Goal: Information Seeking & Learning: Learn about a topic

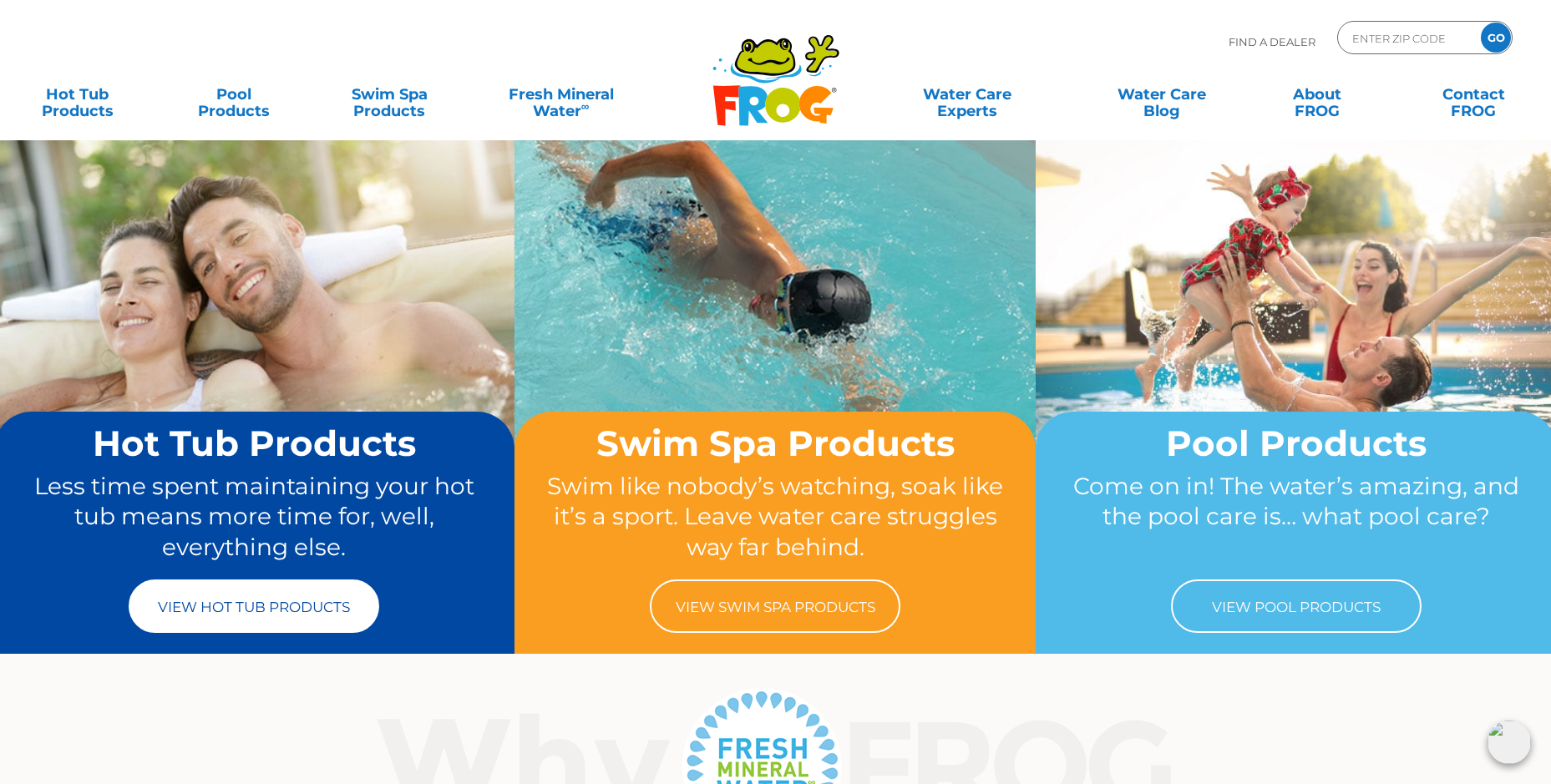
click at [227, 604] on link "View Hot Tub Products" at bounding box center [253, 606] width 250 height 53
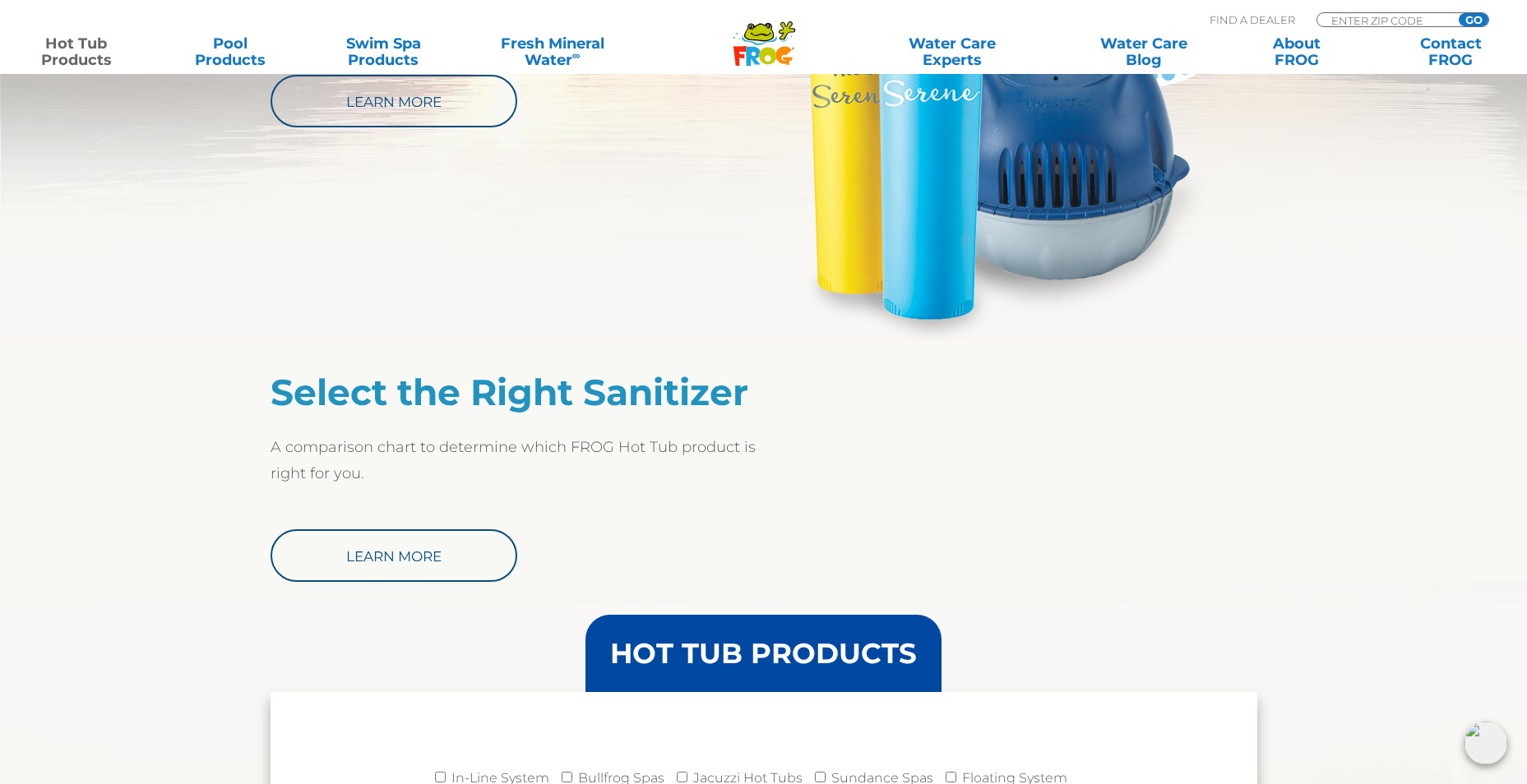
scroll to position [1151, 0]
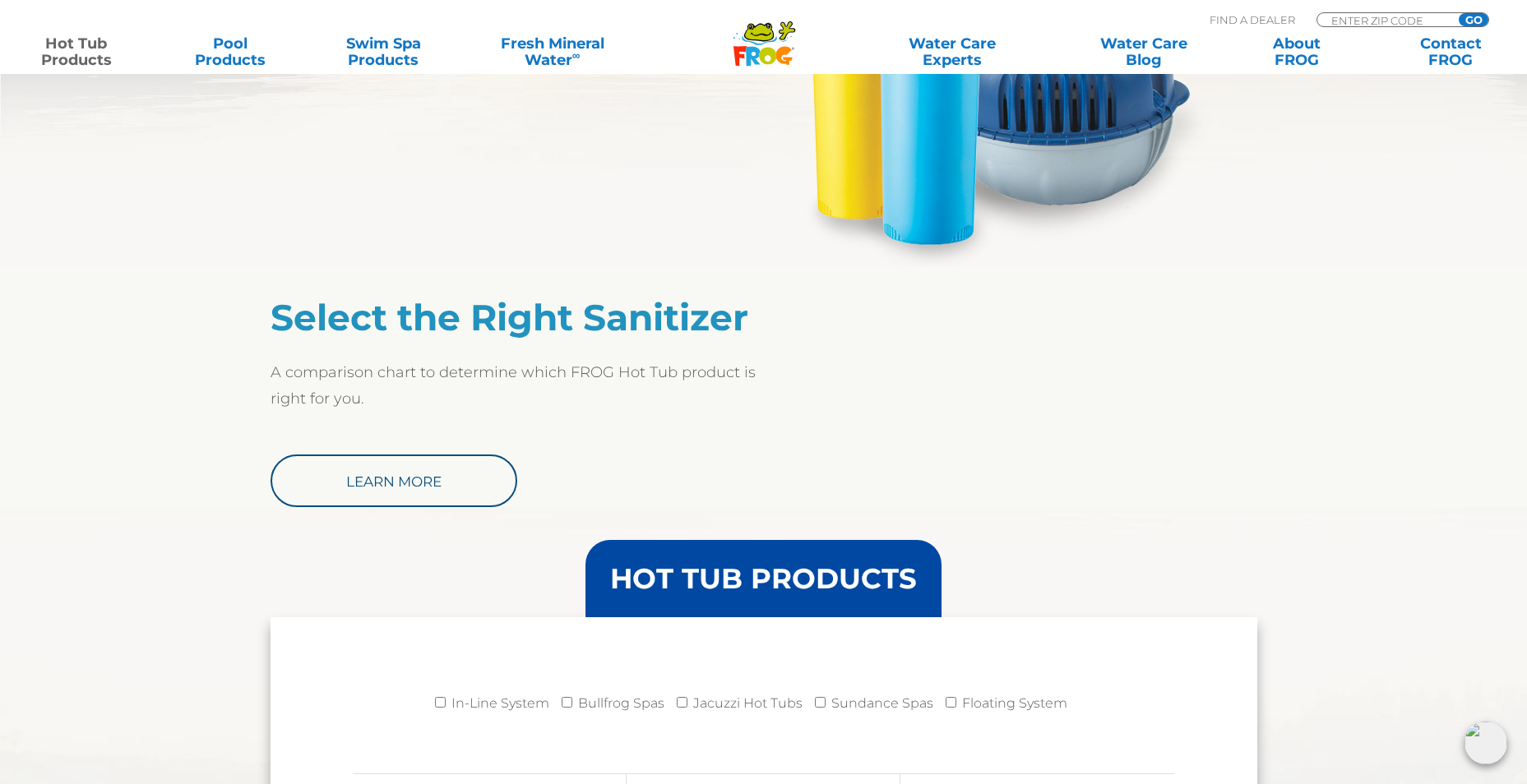
click at [417, 321] on h2 "Select the Right Sanitizer" at bounding box center [517, 317] width 494 height 43
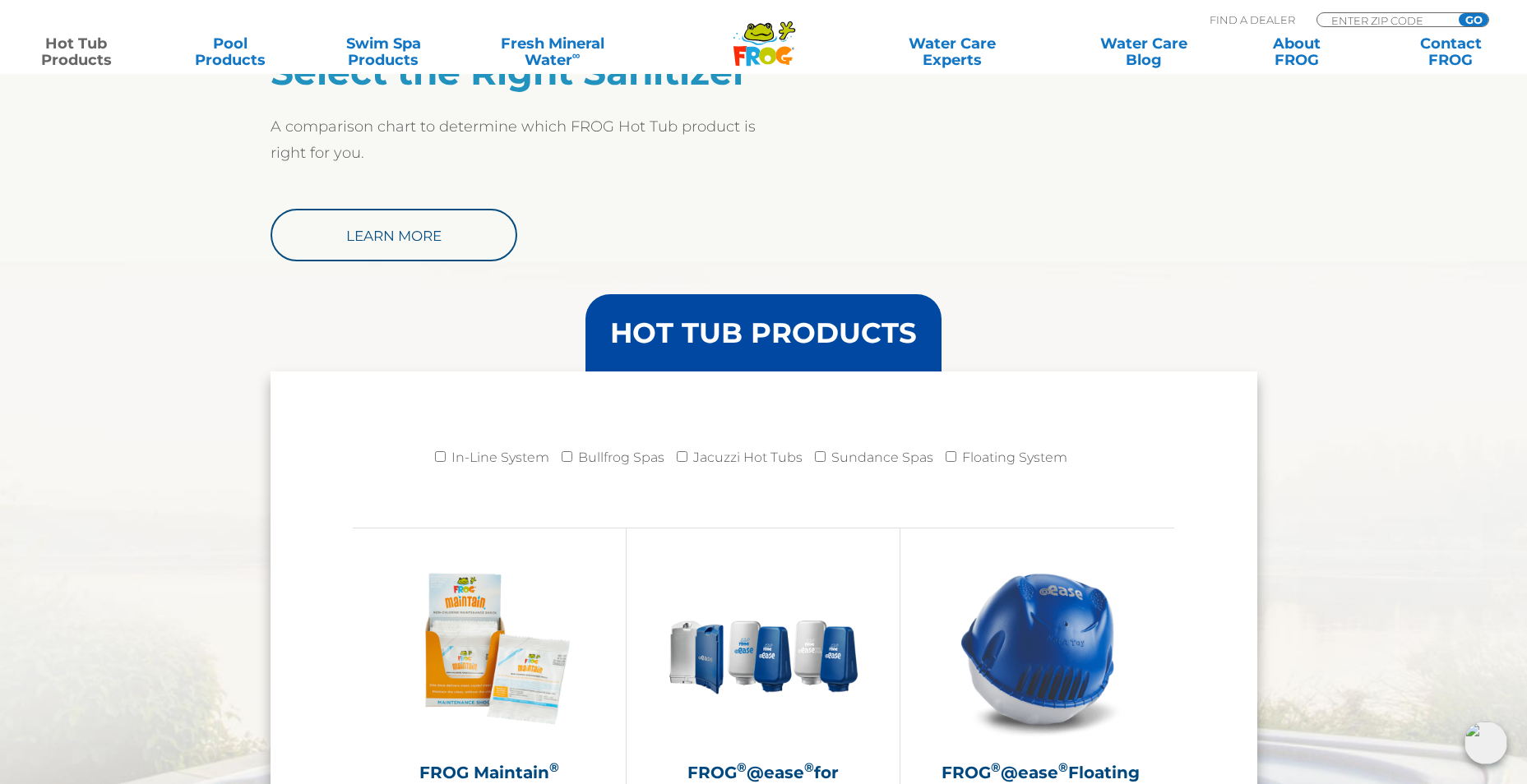
scroll to position [1397, 0]
click at [946, 465] on li "Floating System" at bounding box center [1012, 461] width 134 height 41
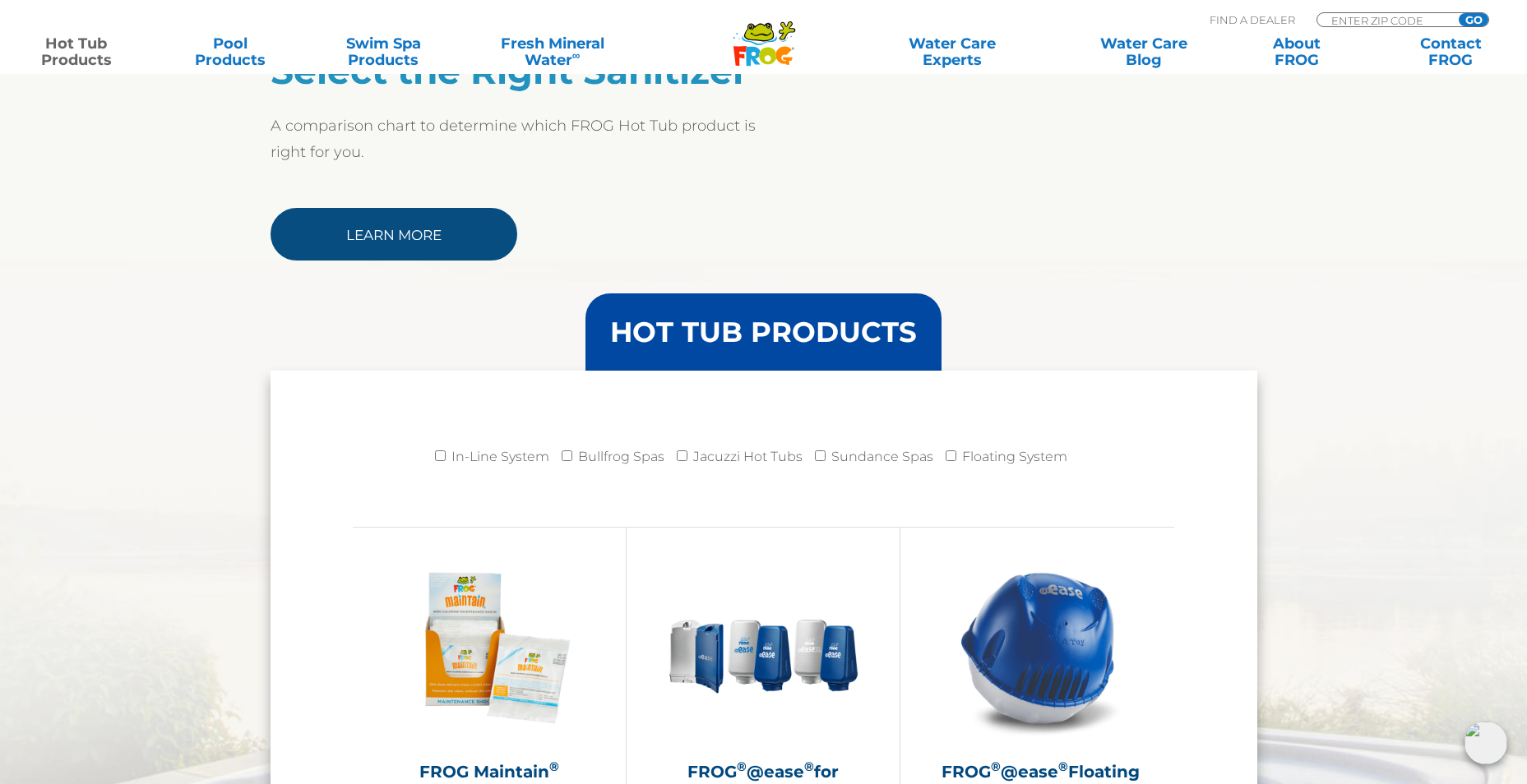
click at [421, 224] on link "Learn More" at bounding box center [393, 234] width 246 height 52
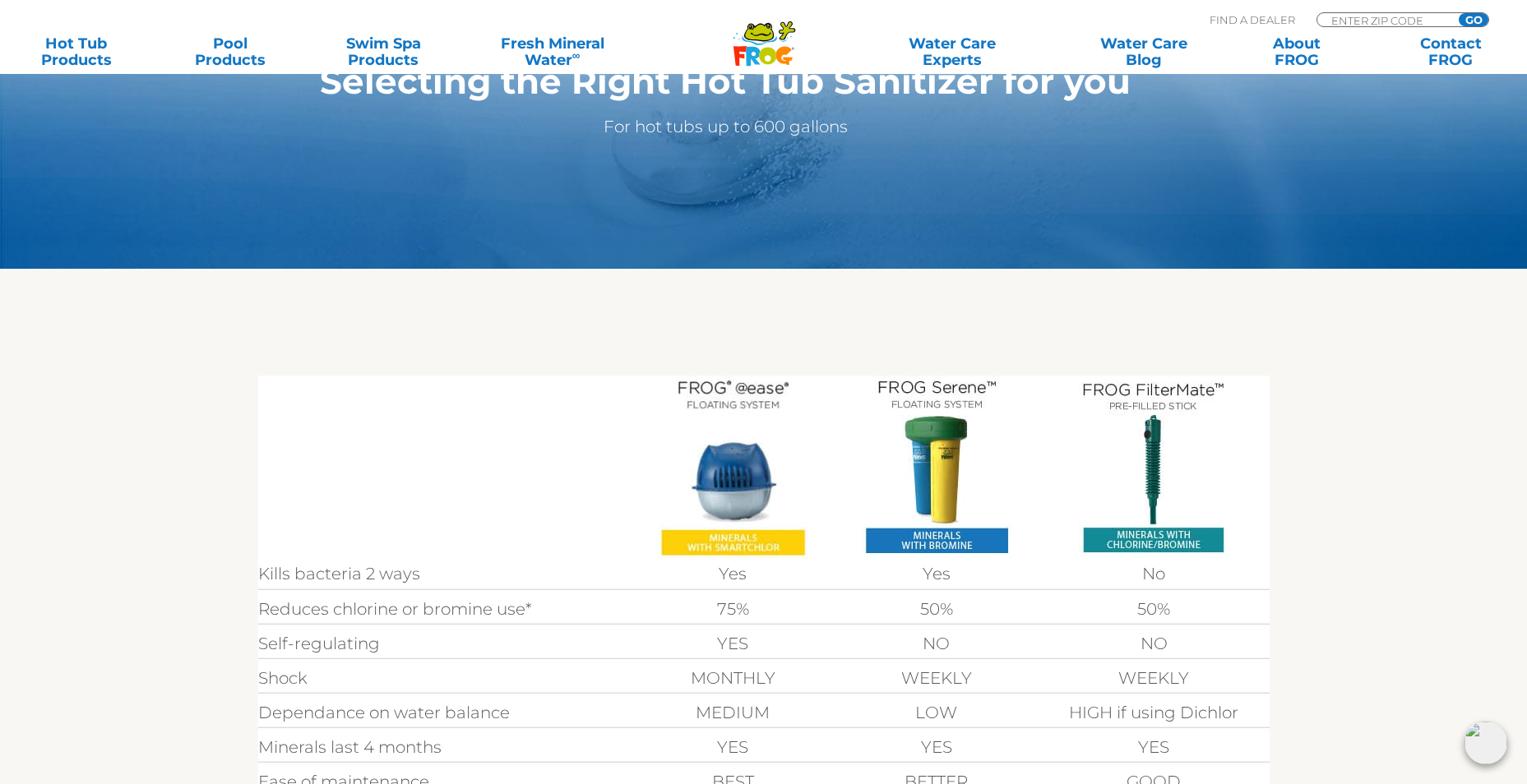
scroll to position [246, 0]
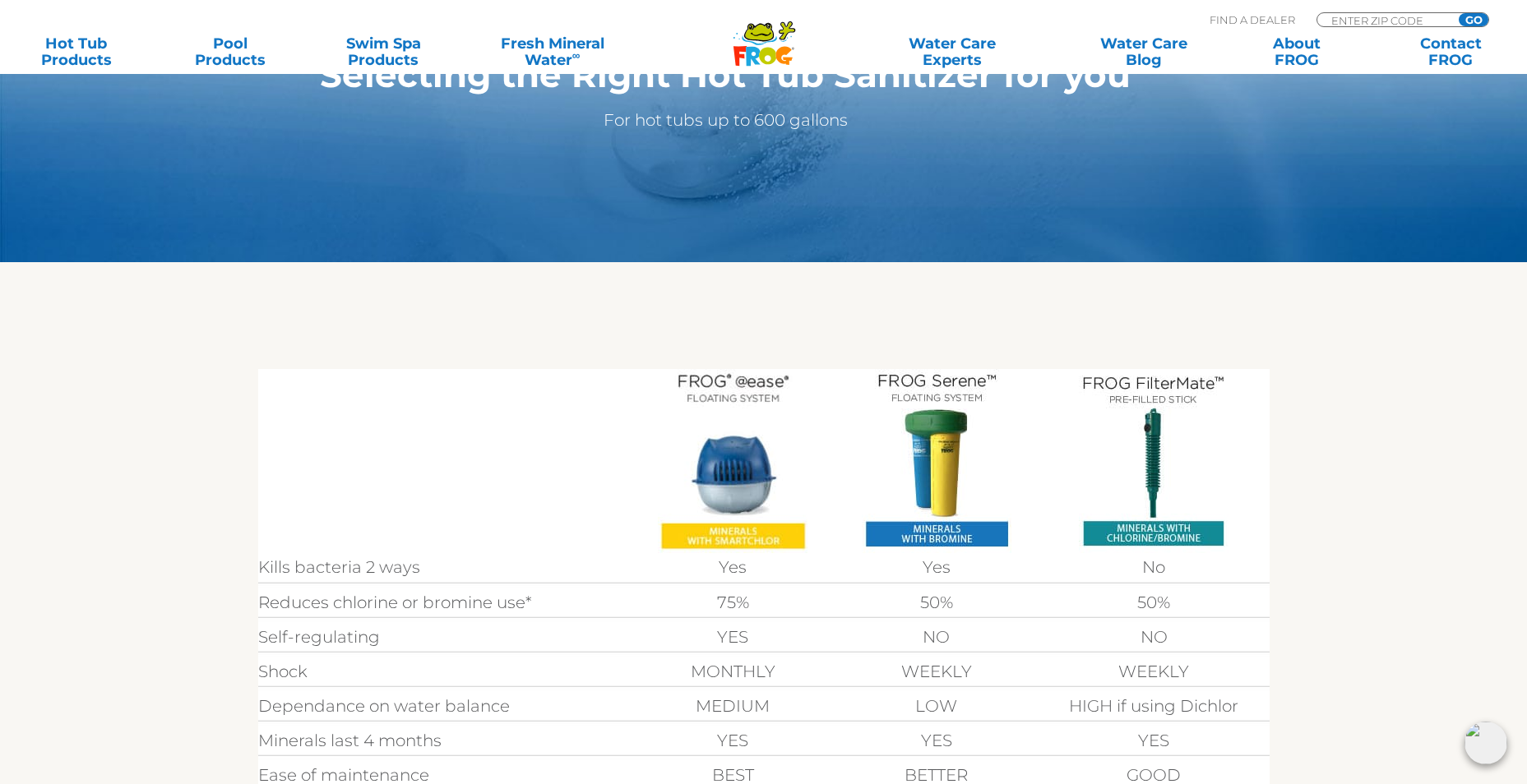
click at [748, 486] on img at bounding box center [733, 460] width 149 height 184
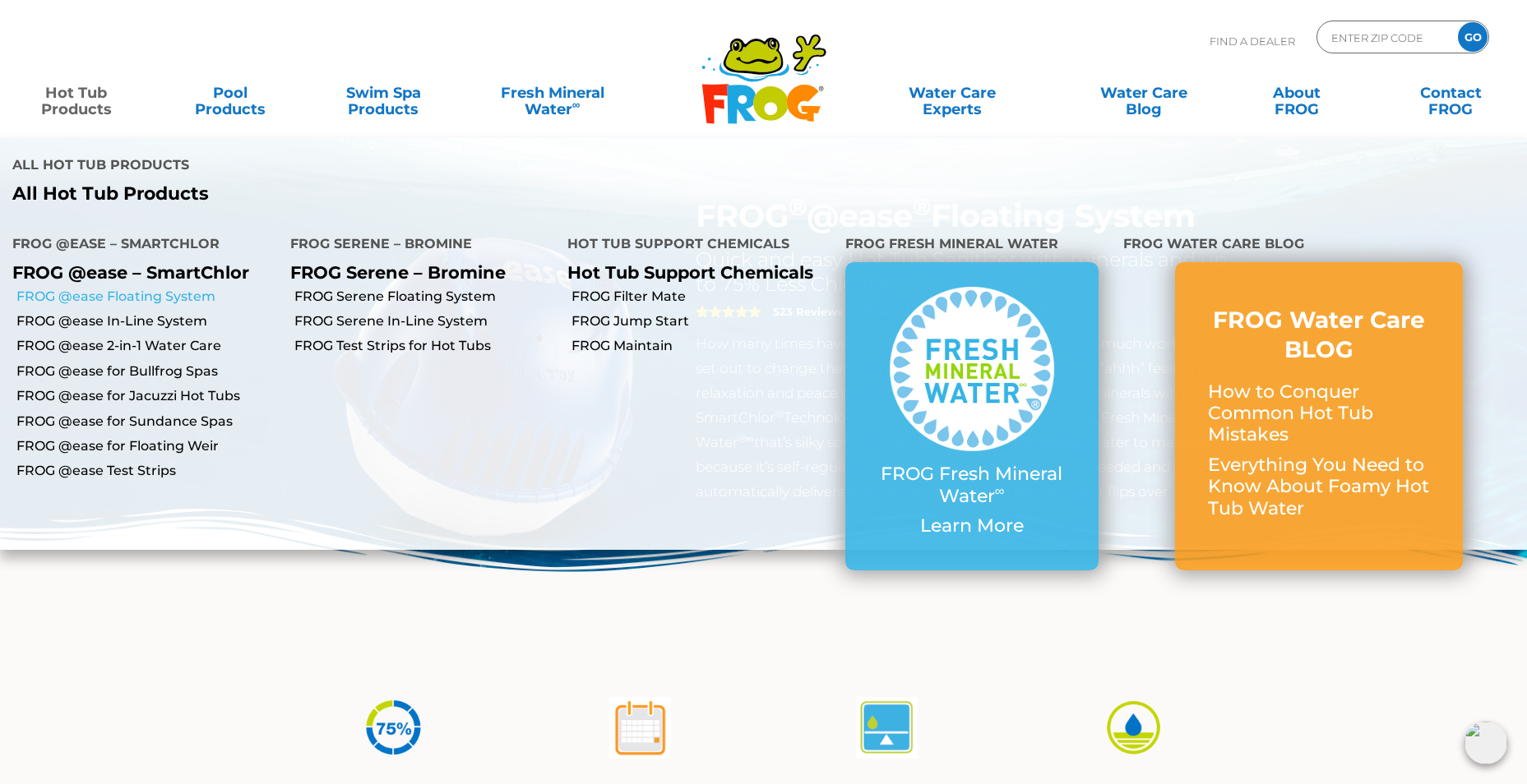
click at [115, 299] on link "FROG @ease Floating System" at bounding box center [147, 297] width 261 height 18
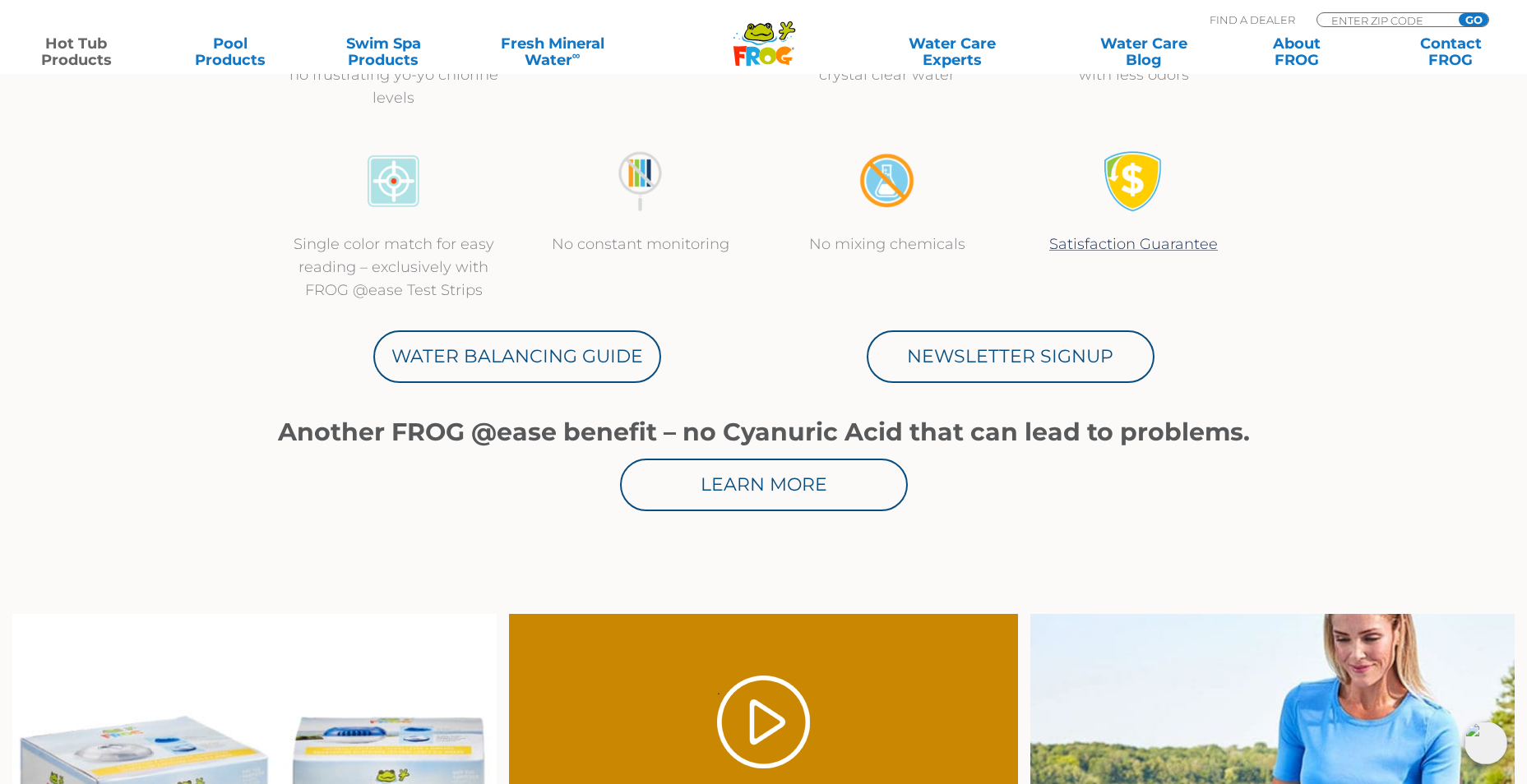
scroll to position [740, 0]
